Goal: Transaction & Acquisition: Purchase product/service

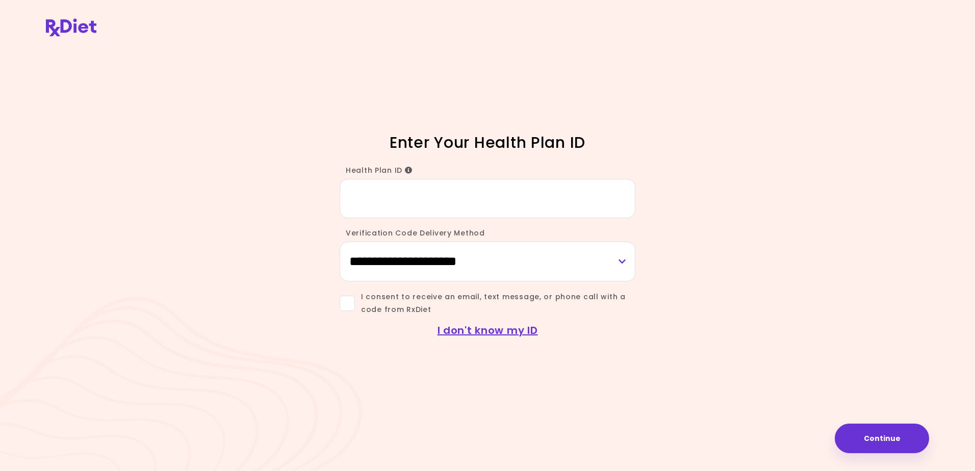
drag, startPoint x: 504, startPoint y: 205, endPoint x: 507, endPoint y: 196, distance: 9.4
click at [506, 200] on input "Health Plan ID" at bounding box center [487, 198] width 296 height 39
type input "**********"
click at [506, 264] on select "**********" at bounding box center [487, 261] width 296 height 39
select select "***"
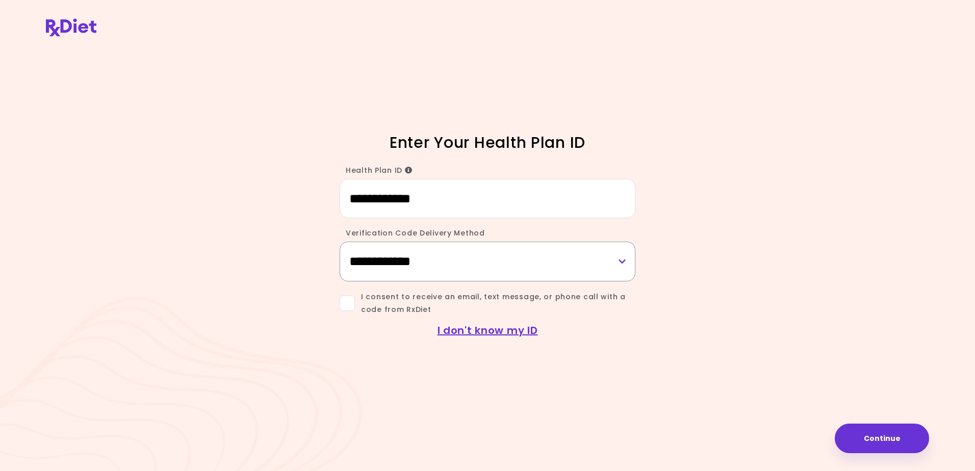
click at [339, 242] on select "**********" at bounding box center [487, 261] width 296 height 39
click at [347, 305] on span at bounding box center [346, 303] width 15 height 15
click at [884, 438] on button "Continue" at bounding box center [881, 439] width 94 height 30
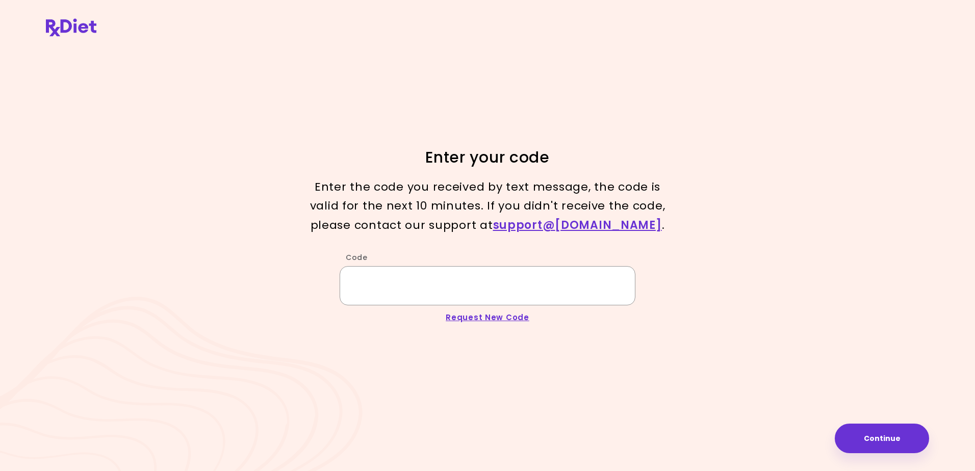
click at [393, 270] on input "Code" at bounding box center [487, 285] width 296 height 39
type input "******"
click at [888, 440] on button "Continue" at bounding box center [881, 439] width 94 height 30
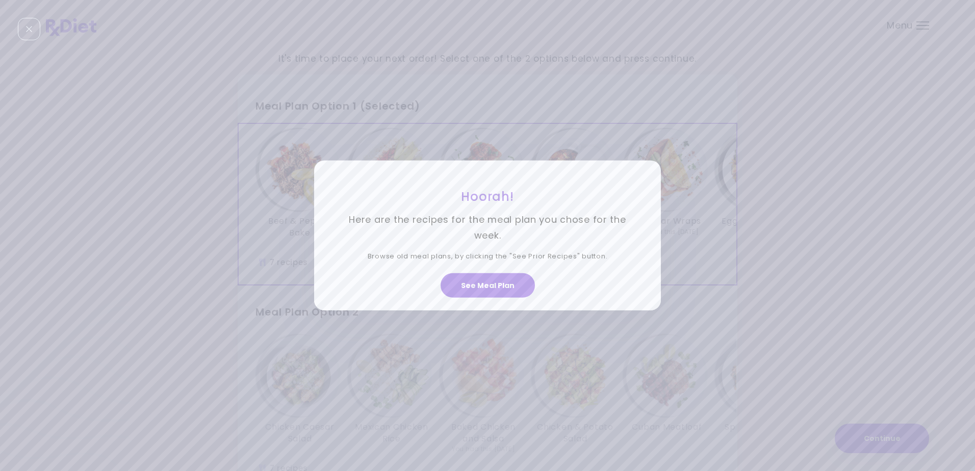
click at [479, 284] on button "See Meal Plan" at bounding box center [487, 285] width 94 height 24
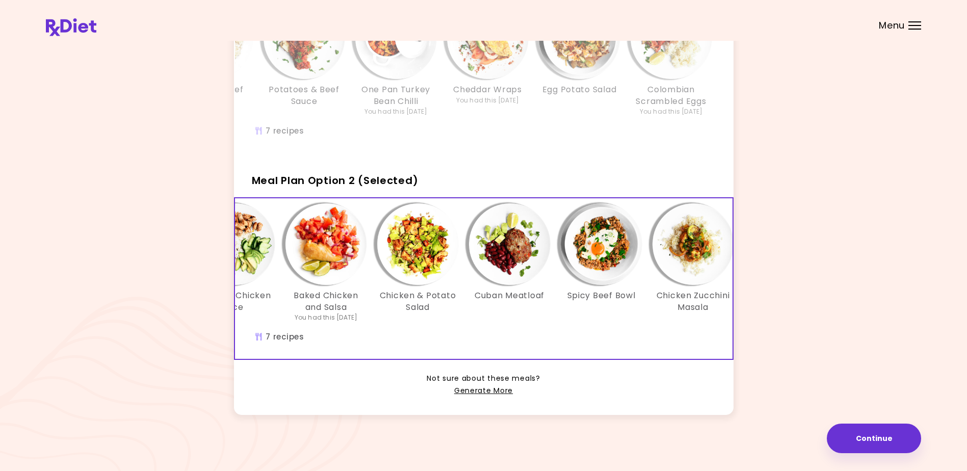
scroll to position [0, 175]
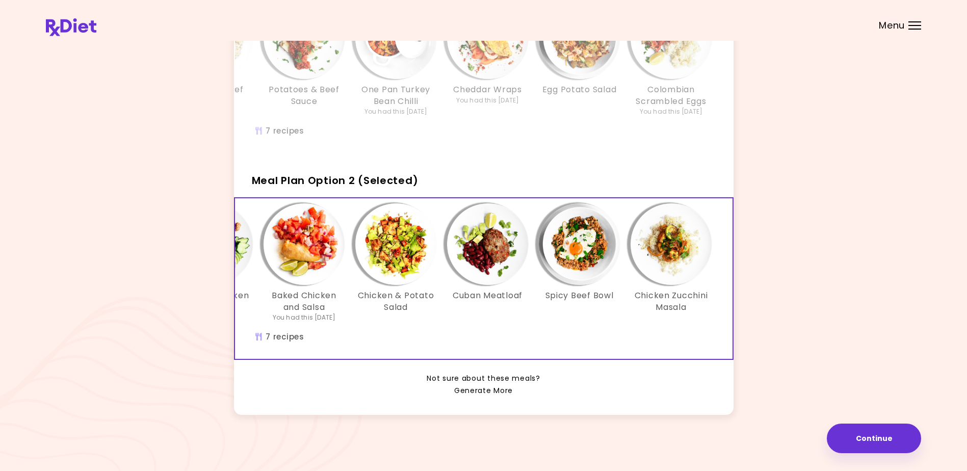
click at [492, 390] on link "Generate More" at bounding box center [483, 391] width 59 height 12
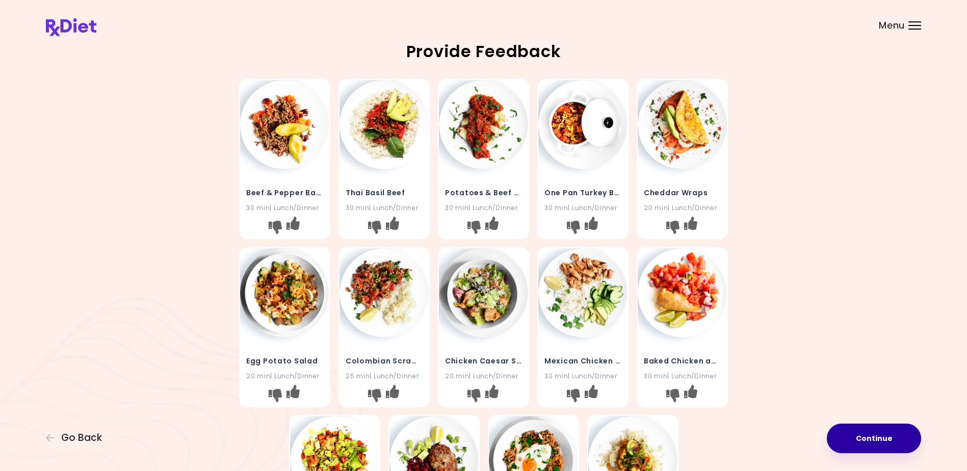
click at [855, 441] on button "Continue" at bounding box center [874, 439] width 94 height 30
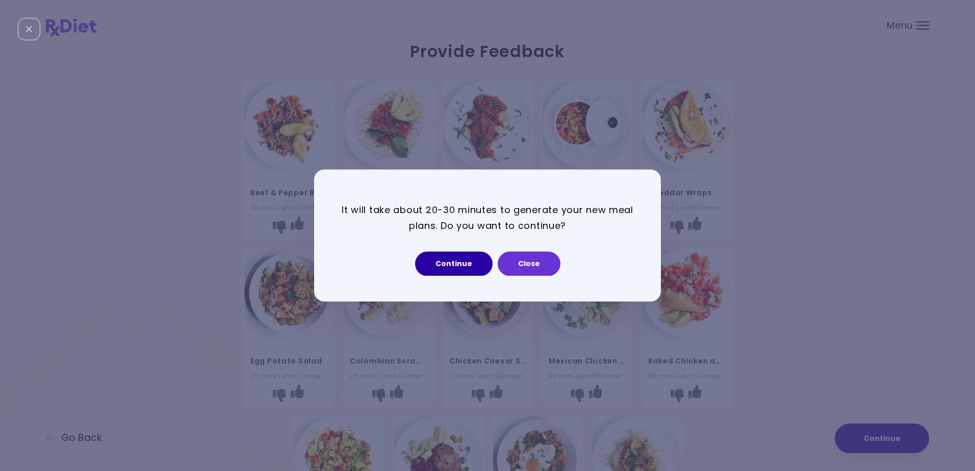
click at [450, 267] on button "Continue" at bounding box center [453, 264] width 77 height 24
select select "*"
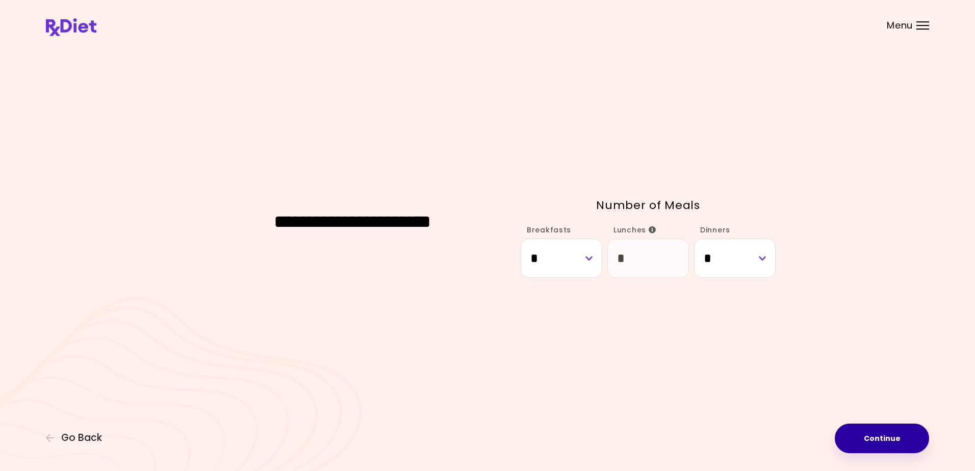
click at [891, 444] on button "Continue" at bounding box center [881, 439] width 94 height 30
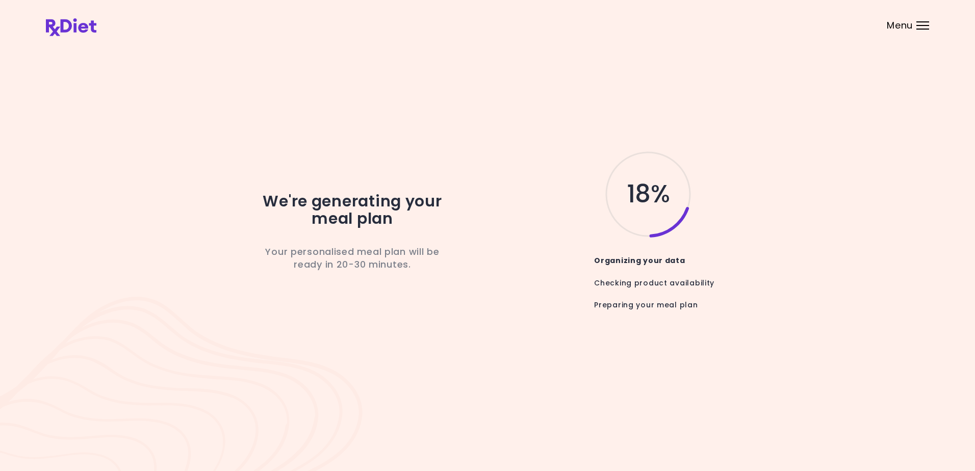
click at [808, 443] on div "We're generating your meal plan Your personalised meal plan will be ready in 20…" at bounding box center [487, 235] width 975 height 471
click at [806, 444] on div "We're generating your meal plan Your personalised meal plan will be ready in 20…" at bounding box center [487, 235] width 975 height 471
click at [804, 446] on div "We're generating your meal plan Your personalised meal plan will be ready in 20…" at bounding box center [487, 235] width 975 height 471
click at [804, 447] on div "We're generating your meal plan Your personalised meal plan will be ready in 20…" at bounding box center [487, 235] width 975 height 471
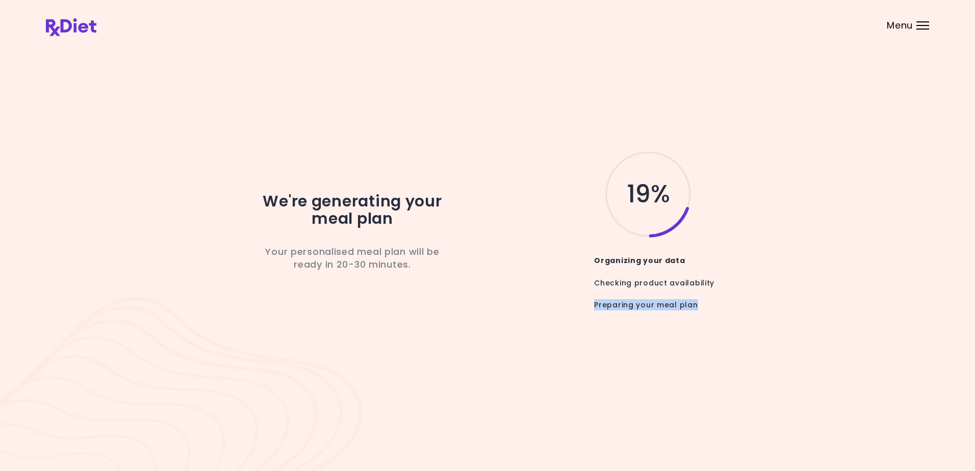
click at [731, 422] on div "We're generating your meal plan Your personalised meal plan will be ready in 20…" at bounding box center [487, 235] width 883 height 384
click at [730, 422] on div "We're generating your meal plan Your personalised meal plan will be ready in 20…" at bounding box center [487, 235] width 883 height 384
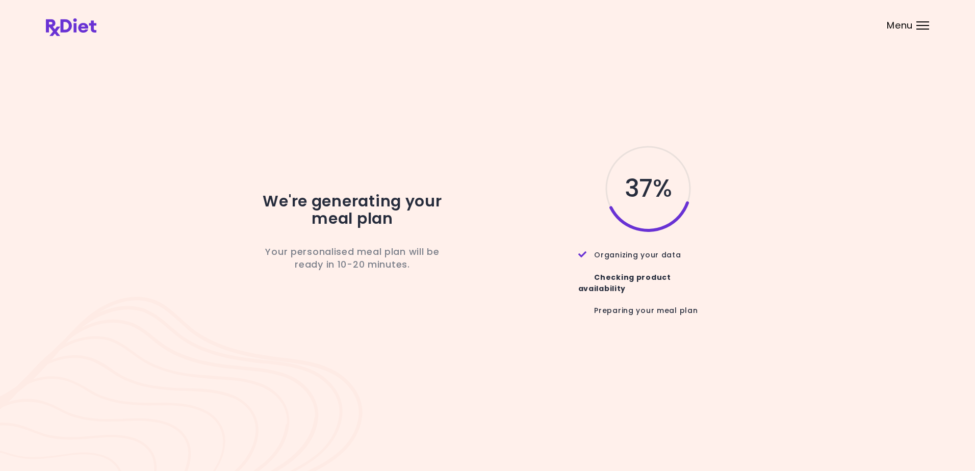
click at [515, 144] on div "We're generating your meal plan Your personalised meal plan will be ready in 10…" at bounding box center [487, 235] width 883 height 384
drag, startPoint x: 515, startPoint y: 144, endPoint x: 483, endPoint y: 138, distance: 32.7
click at [483, 138] on div "We're generating your meal plan Your personalised meal plan will be ready in 10…" at bounding box center [487, 235] width 883 height 384
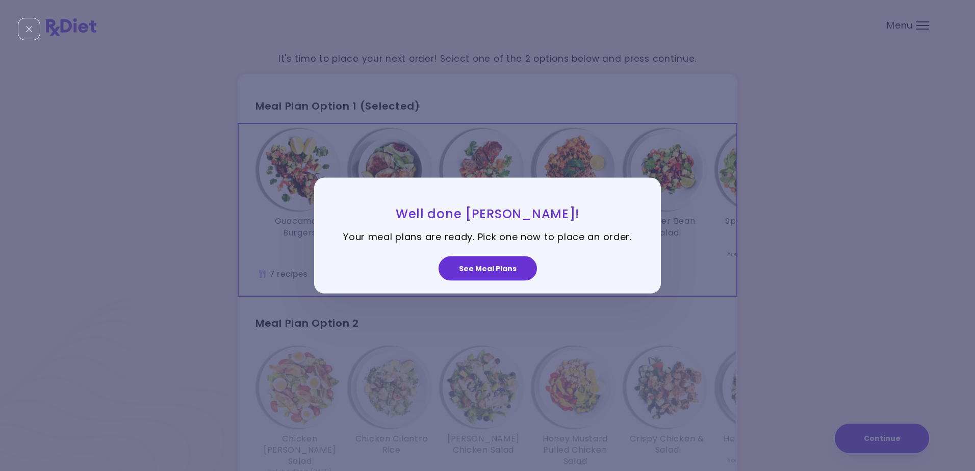
click at [500, 271] on button "See Meal Plans" at bounding box center [487, 268] width 98 height 24
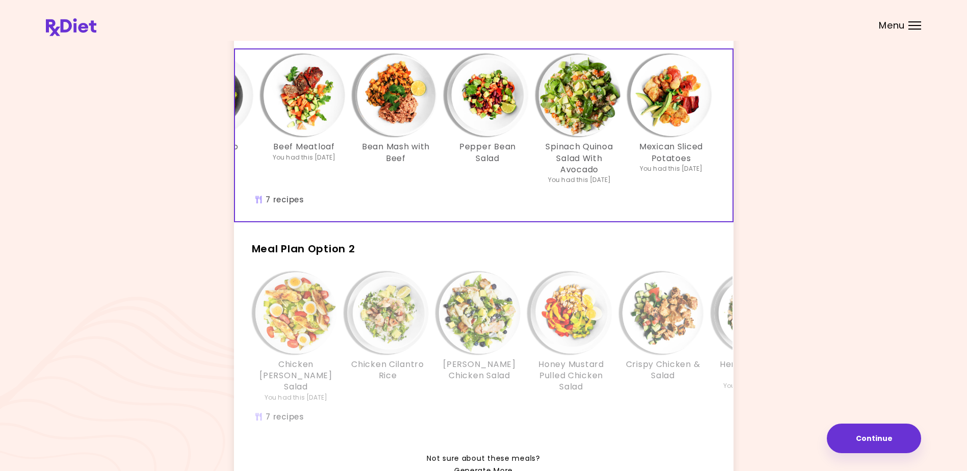
scroll to position [153, 0]
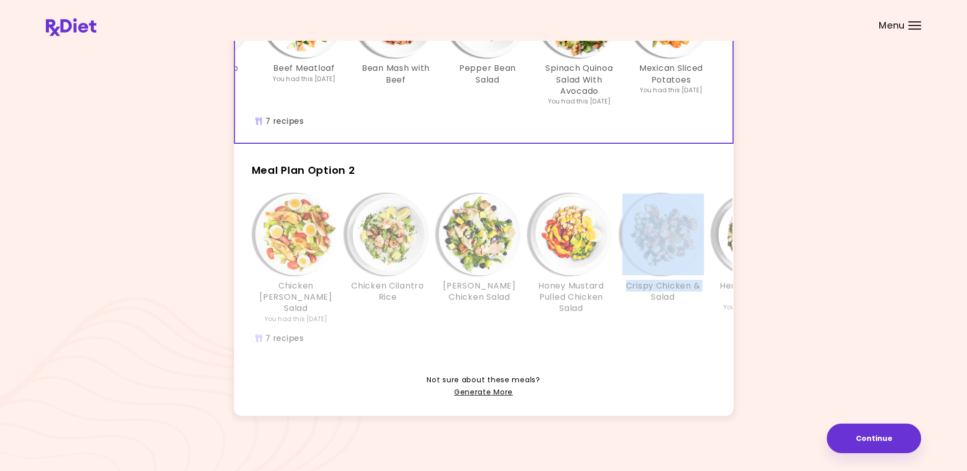
drag, startPoint x: 583, startPoint y: 358, endPoint x: 620, endPoint y: 362, distance: 37.4
click at [620, 361] on div "Chicken [PERSON_NAME] Salad You had this [DATE] Chicken Cilantro Rice Berry Chi…" at bounding box center [484, 275] width 500 height 174
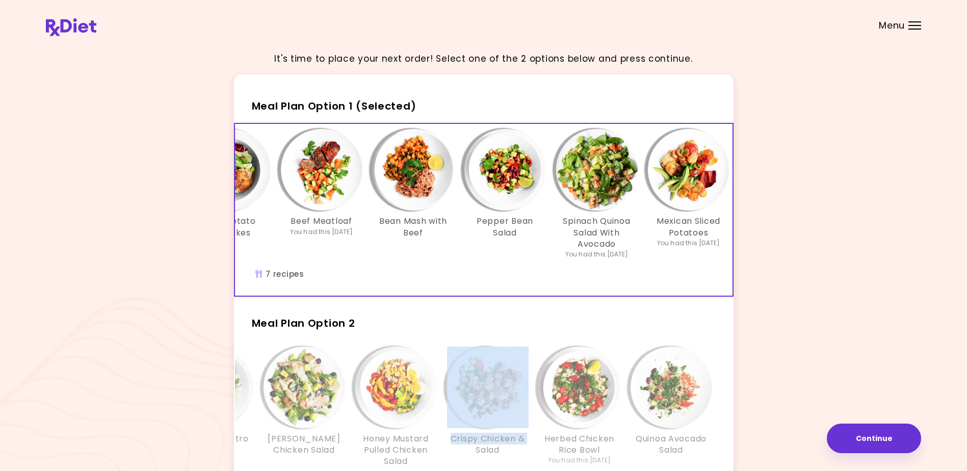
scroll to position [0, 149]
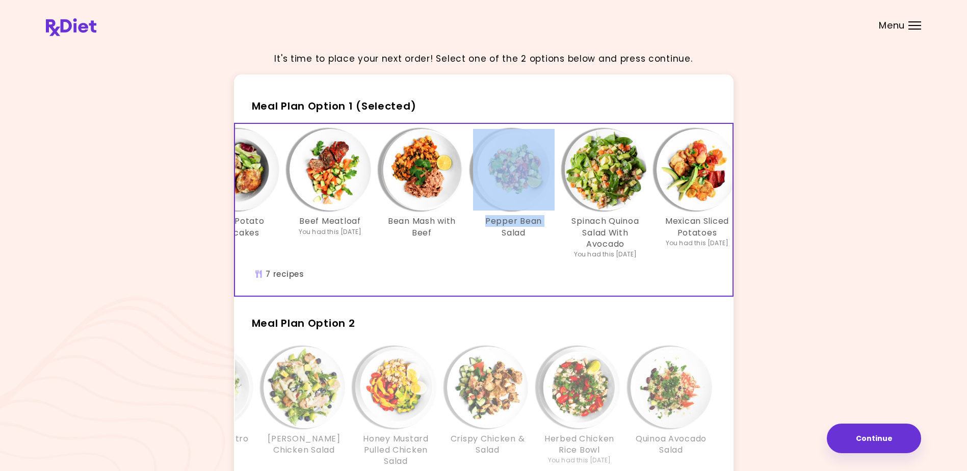
drag, startPoint x: 476, startPoint y: 294, endPoint x: 441, endPoint y: 287, distance: 35.3
click at [441, 287] on div "Guacamole Burgers Beef Potato Pancakes Beef Meatloaf You had this [DATE] Bean M…" at bounding box center [422, 210] width 673 height 172
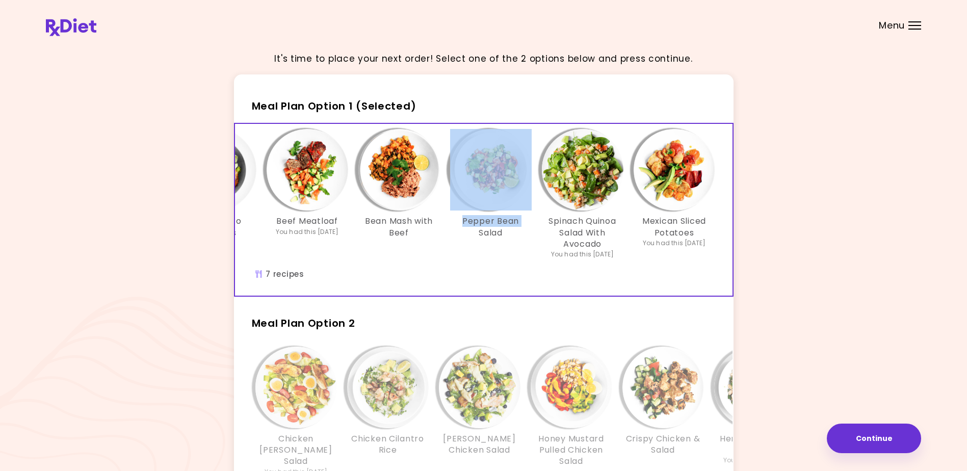
scroll to position [0, 175]
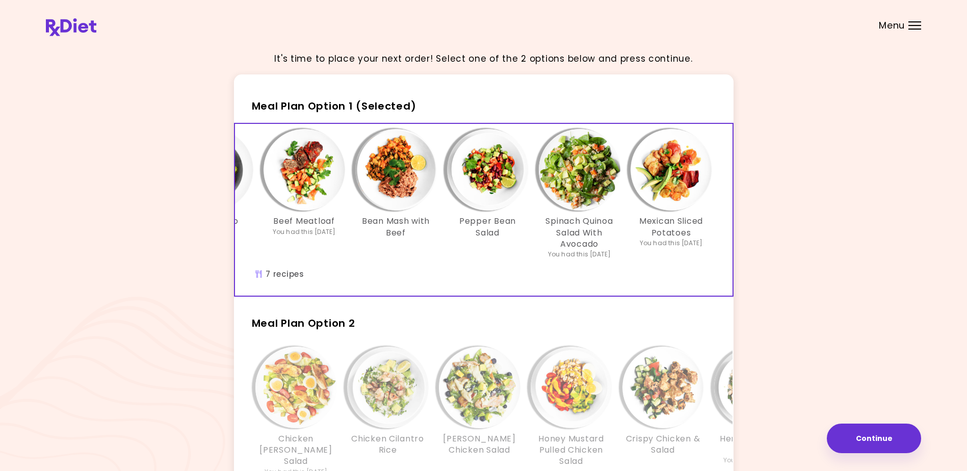
click at [880, 258] on div "It's time to place your next order! Select one of the 2 options below and press…" at bounding box center [483, 312] width 875 height 538
drag, startPoint x: 402, startPoint y: 287, endPoint x: 364, endPoint y: 288, distance: 38.2
click at [364, 288] on div "Guacamole Burgers Beef Potato Pancakes Beef Meatloaf You had this [DATE] Bean M…" at bounding box center [396, 210] width 673 height 172
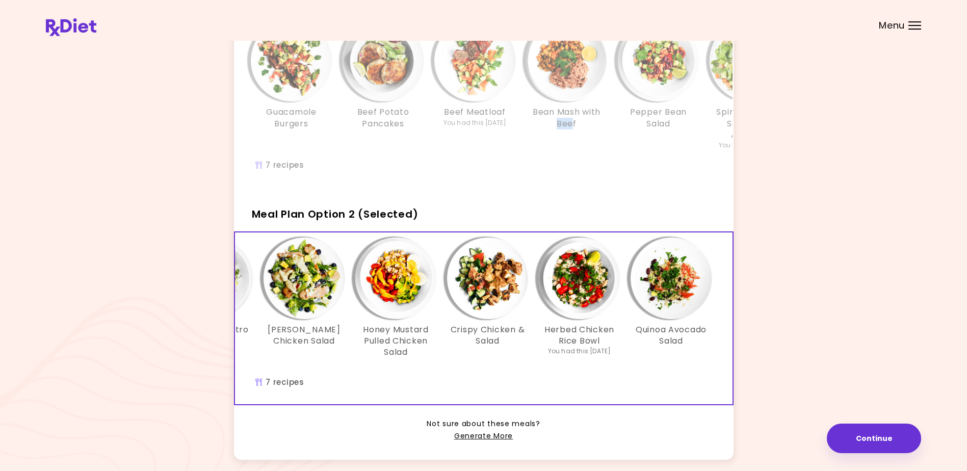
drag, startPoint x: 557, startPoint y: 412, endPoint x: 578, endPoint y: 423, distance: 23.7
click at [584, 411] on div "Not sure about these meals? Generate More" at bounding box center [484, 423] width 500 height 37
click at [494, 440] on link "Generate More" at bounding box center [483, 436] width 59 height 12
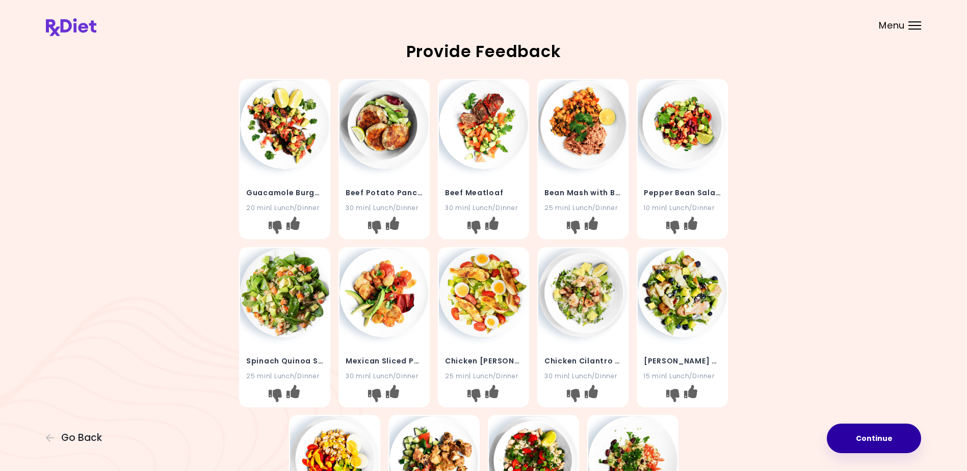
click at [883, 433] on button "Continue" at bounding box center [874, 439] width 94 height 30
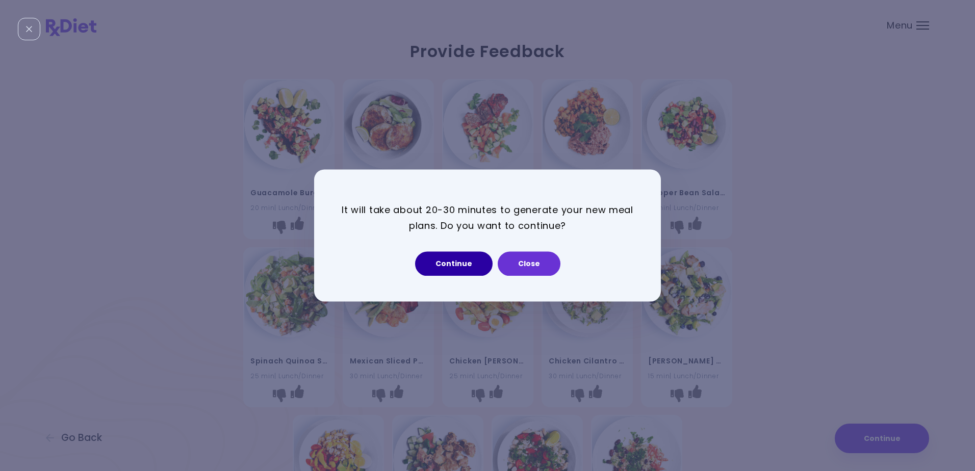
click at [447, 261] on button "Continue" at bounding box center [453, 264] width 77 height 24
select select "*"
